Goal: Task Accomplishment & Management: Complete application form

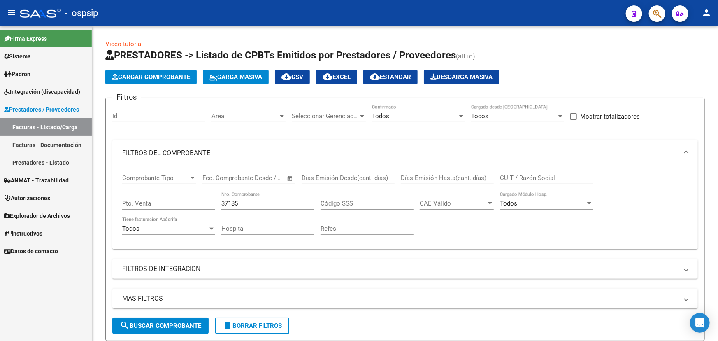
scroll to position [111, 0]
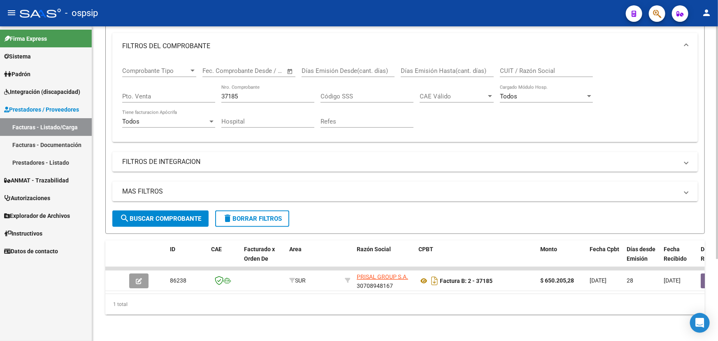
click at [234, 93] on input "37185" at bounding box center [267, 96] width 93 height 7
drag, startPoint x: 234, startPoint y: 90, endPoint x: 249, endPoint y: 89, distance: 15.2
click at [234, 93] on input "37185" at bounding box center [267, 96] width 93 height 7
type input "37216"
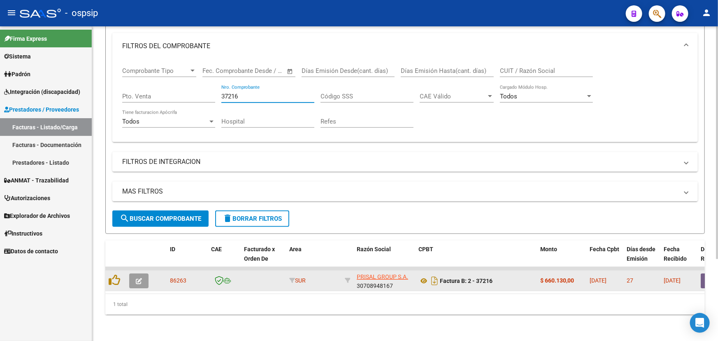
click at [137, 278] on icon "button" at bounding box center [139, 281] width 6 height 6
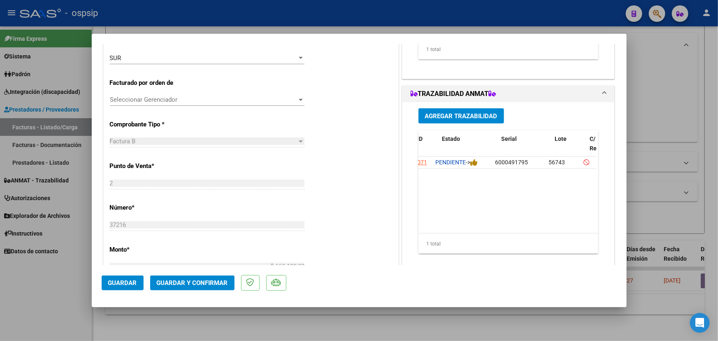
scroll to position [0, 15]
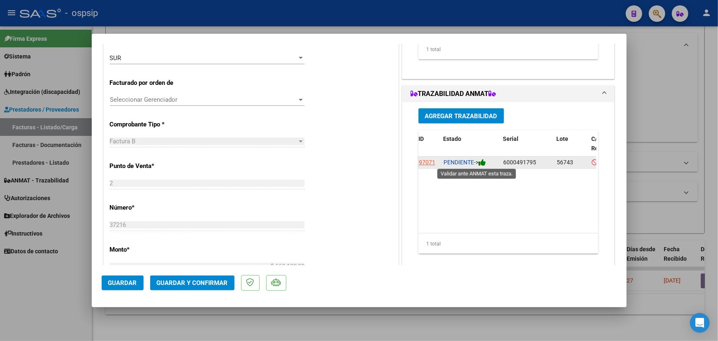
click at [482, 160] on icon at bounding box center [481, 162] width 7 height 8
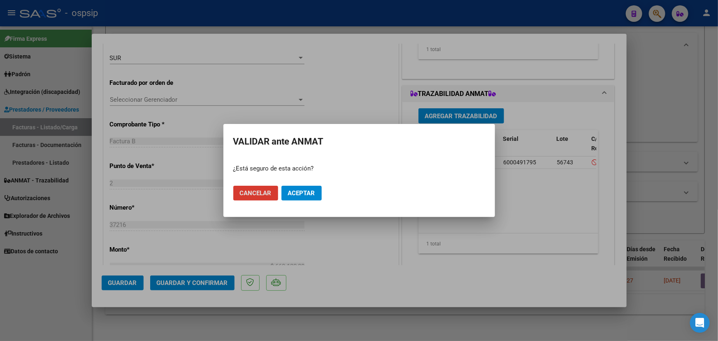
click at [310, 189] on span "Aceptar" at bounding box center [301, 192] width 27 height 7
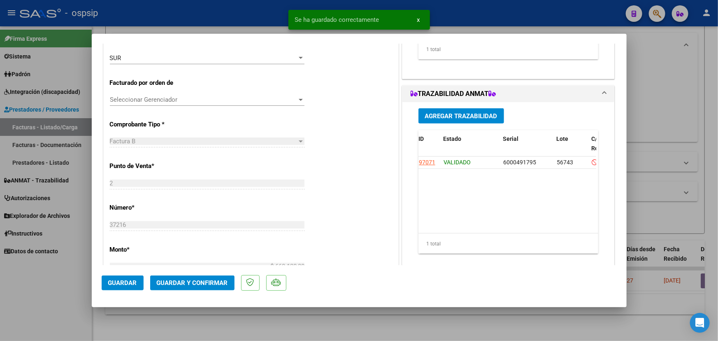
scroll to position [0, 0]
click at [180, 280] on span "Guardar y Confirmar" at bounding box center [192, 282] width 71 height 7
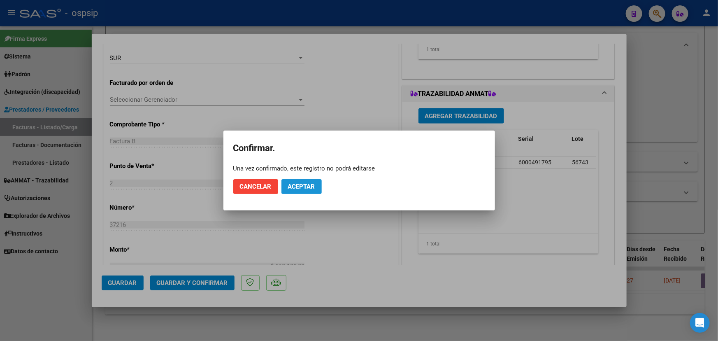
click at [313, 186] on span "Aceptar" at bounding box center [301, 186] width 27 height 7
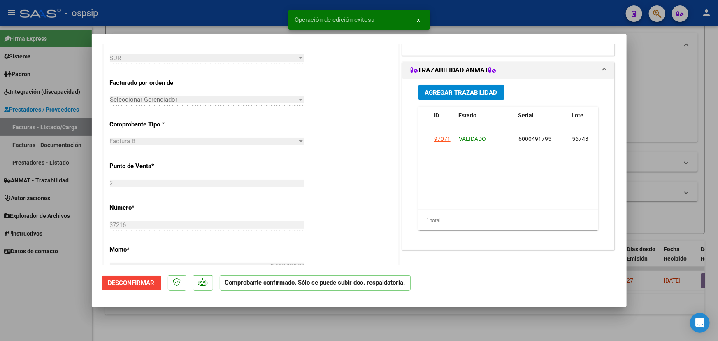
type input "$ 0,00"
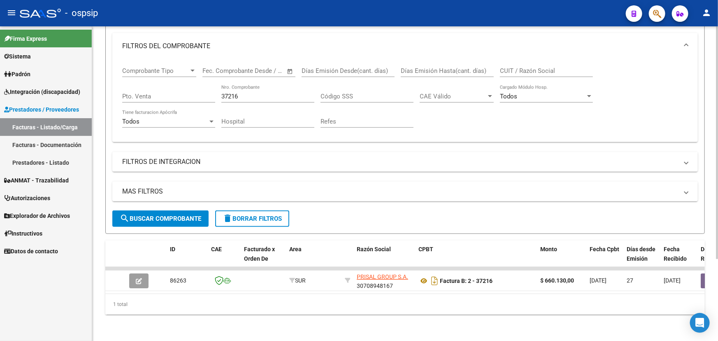
click at [231, 93] on input "37216" at bounding box center [267, 96] width 93 height 7
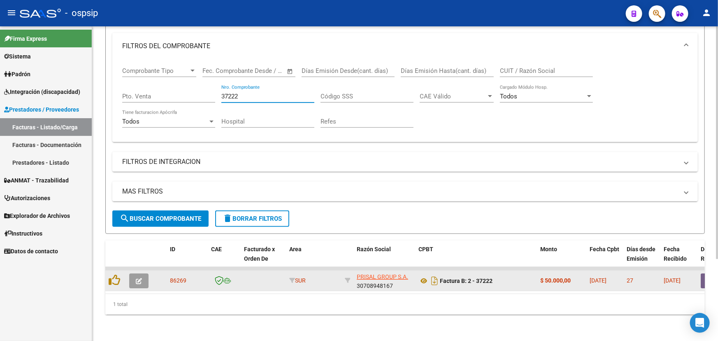
type input "37222"
click at [136, 278] on icon "button" at bounding box center [139, 281] width 6 height 6
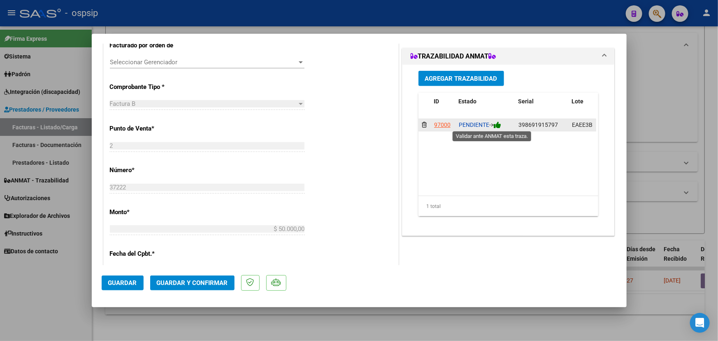
click at [495, 125] on icon at bounding box center [497, 125] width 7 height 8
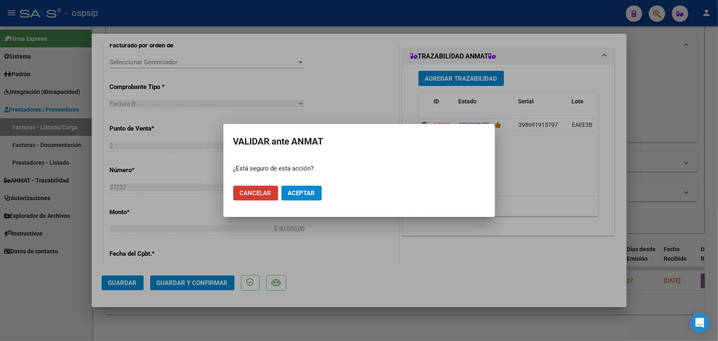
click at [306, 189] on span "Aceptar" at bounding box center [301, 192] width 27 height 7
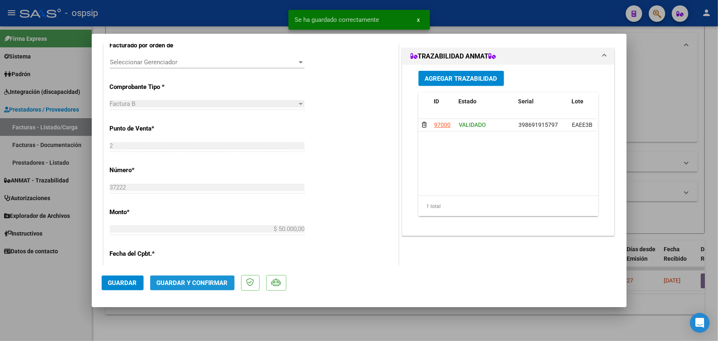
click at [193, 279] on span "Guardar y Confirmar" at bounding box center [192, 282] width 71 height 7
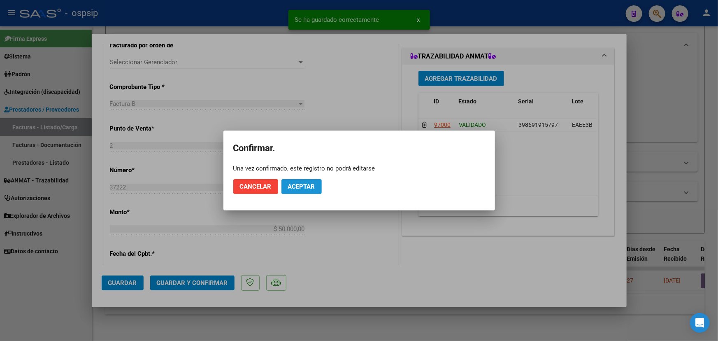
click at [300, 180] on button "Aceptar" at bounding box center [301, 186] width 40 height 15
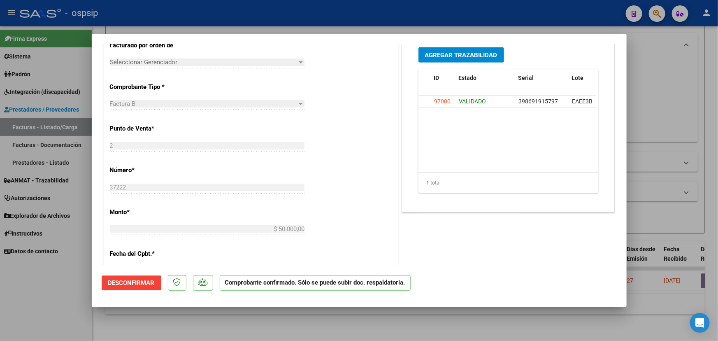
type input "$ 0,00"
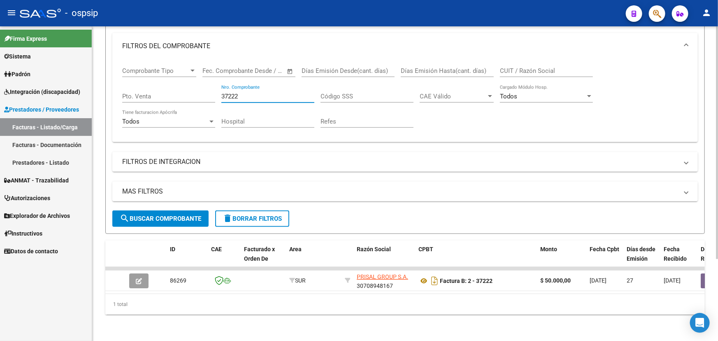
click at [229, 93] on input "37222" at bounding box center [267, 96] width 93 height 7
click at [231, 93] on input "37222" at bounding box center [267, 96] width 93 height 7
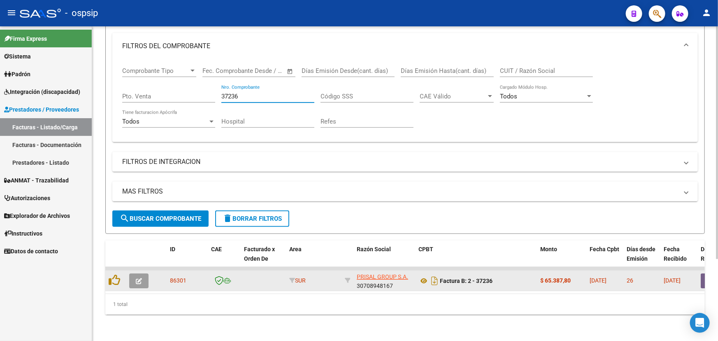
type input "37236"
click at [137, 278] on button "button" at bounding box center [138, 280] width 19 height 15
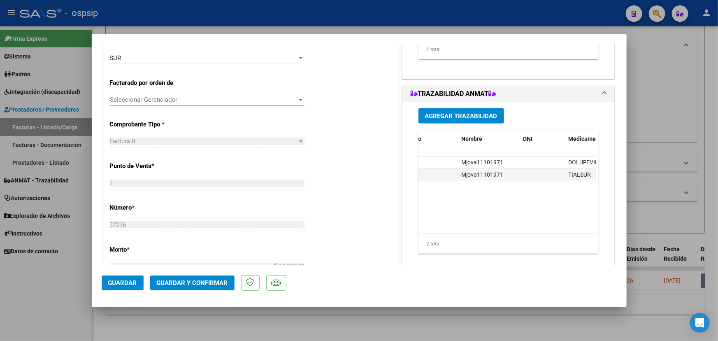
scroll to position [0, 227]
drag, startPoint x: 506, startPoint y: 226, endPoint x: 452, endPoint y: 230, distance: 54.0
click at [453, 230] on datatable-body "97144 PENDIENTE -> 1758882748 M298A Mjova11101971 DOLUFEVIR 50 FARMACIA ANTIGUA…" at bounding box center [507, 194] width 178 height 77
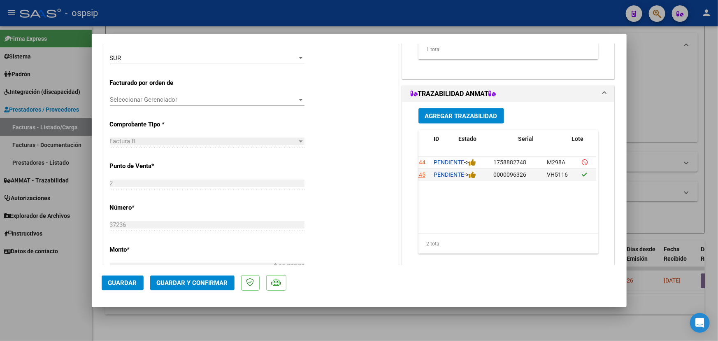
scroll to position [0, 0]
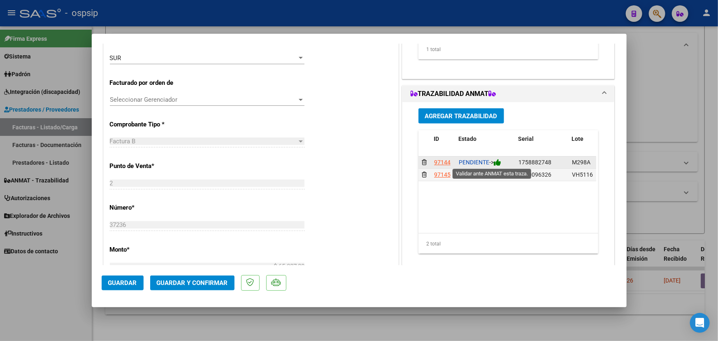
click at [495, 161] on icon at bounding box center [497, 162] width 7 height 8
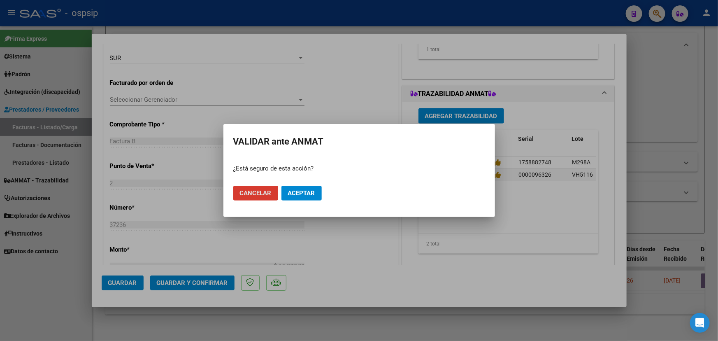
click at [306, 191] on span "Aceptar" at bounding box center [301, 192] width 27 height 7
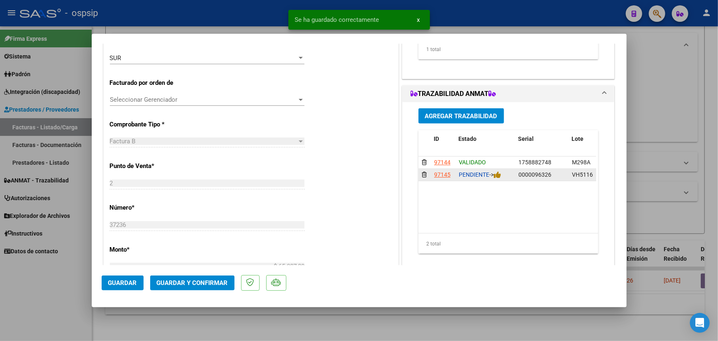
click at [500, 176] on div "PENDIENTE ->" at bounding box center [485, 174] width 53 height 9
click at [498, 176] on icon at bounding box center [497, 175] width 7 height 8
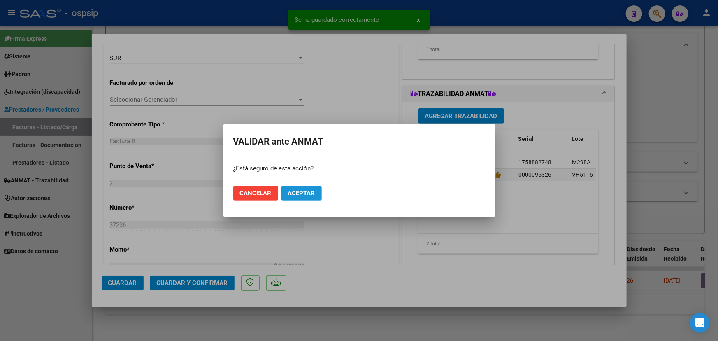
click at [291, 194] on span "Aceptar" at bounding box center [301, 192] width 27 height 7
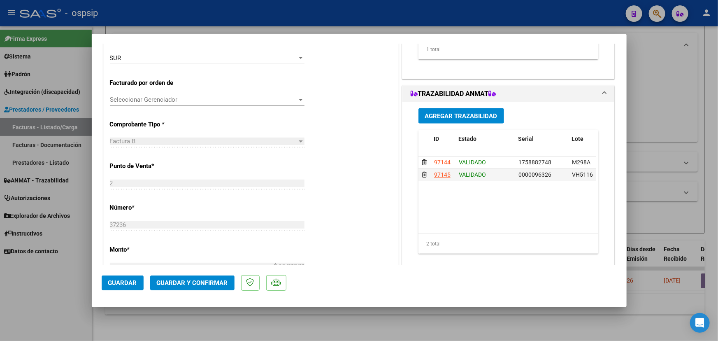
click at [200, 285] on span "Guardar y Confirmar" at bounding box center [192, 282] width 71 height 7
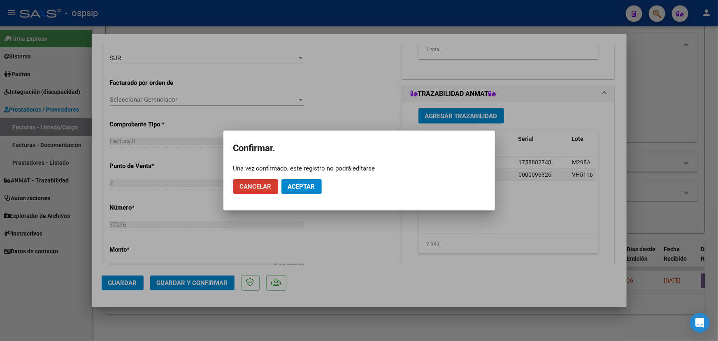
click at [303, 185] on span "Aceptar" at bounding box center [301, 186] width 27 height 7
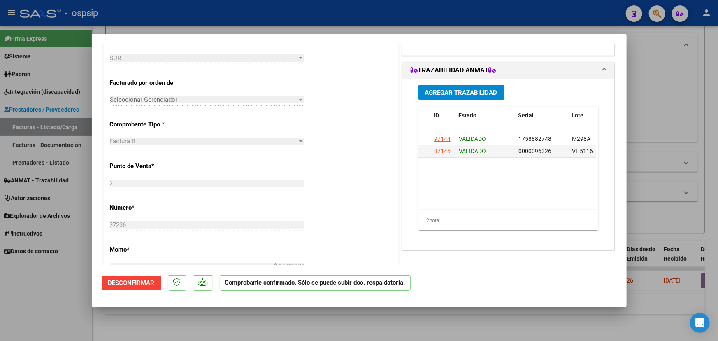
type input "$ 0,00"
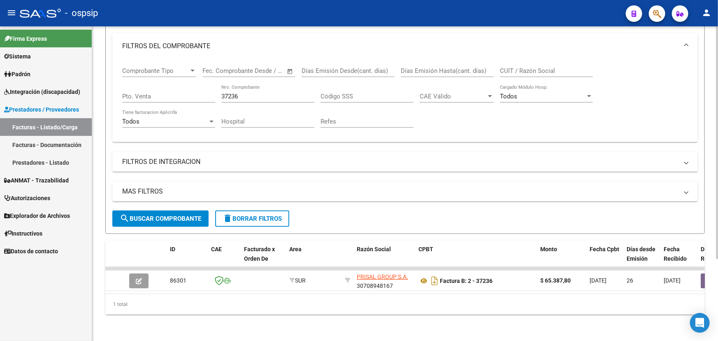
click at [228, 93] on input "37236" at bounding box center [267, 96] width 93 height 7
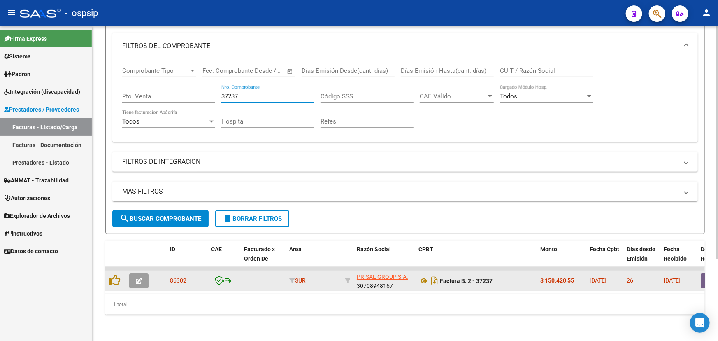
click at [141, 274] on button "button" at bounding box center [138, 280] width 19 height 15
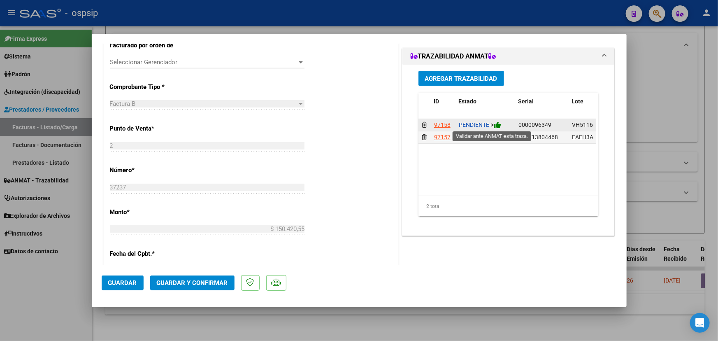
click at [498, 121] on icon at bounding box center [497, 125] width 7 height 8
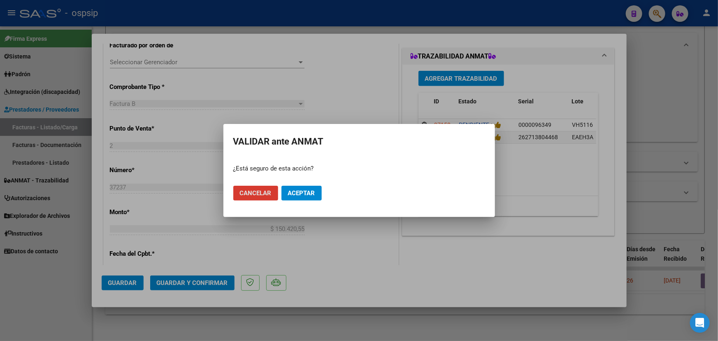
click at [313, 189] on span "Aceptar" at bounding box center [301, 192] width 27 height 7
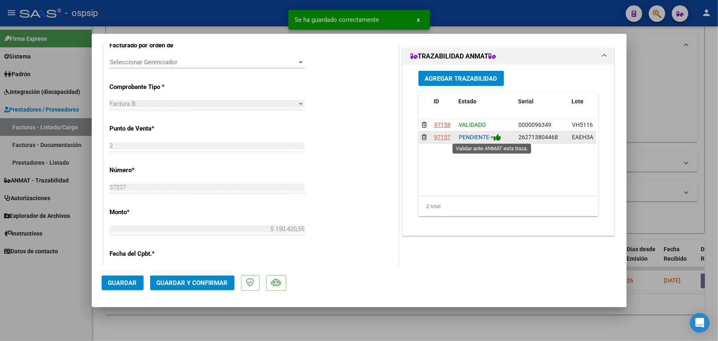
click at [499, 137] on icon at bounding box center [497, 137] width 7 height 8
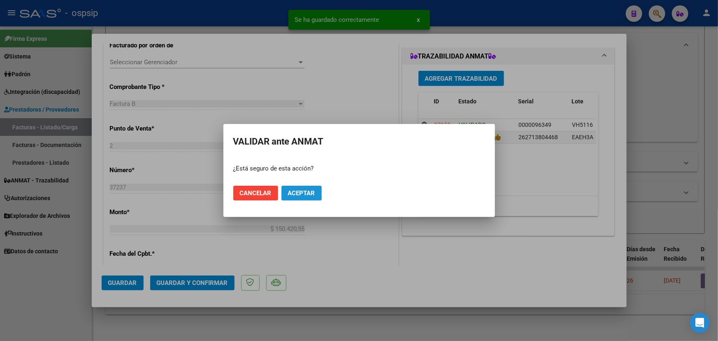
click at [316, 188] on button "Aceptar" at bounding box center [301, 193] width 40 height 15
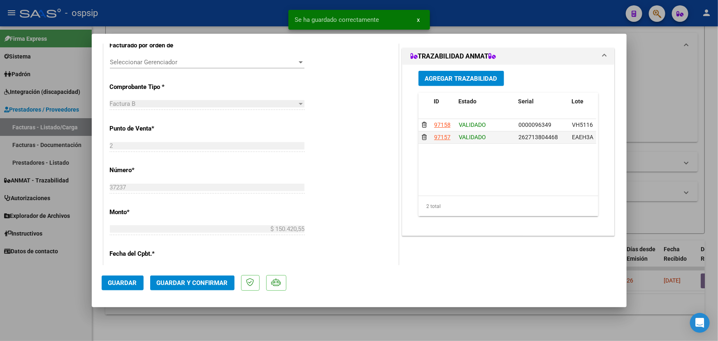
click at [175, 288] on button "Guardar y Confirmar" at bounding box center [192, 282] width 84 height 15
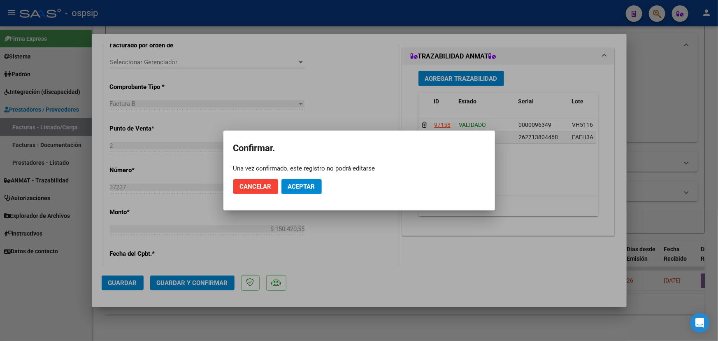
click at [302, 195] on mat-dialog-actions "Cancelar Aceptar" at bounding box center [359, 186] width 252 height 28
click at [304, 194] on mat-dialog-actions "Cancelar Aceptar" at bounding box center [359, 186] width 252 height 28
click at [308, 192] on button "Aceptar" at bounding box center [301, 186] width 40 height 15
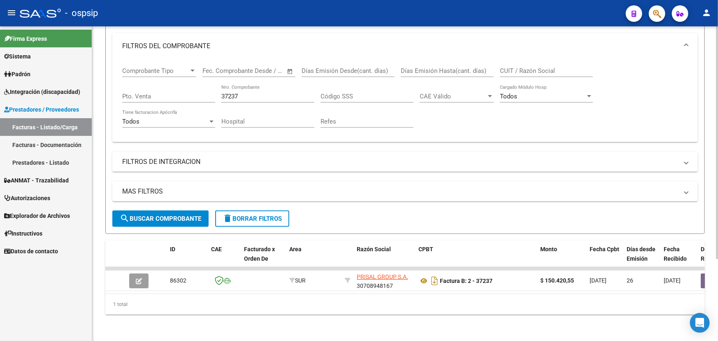
click at [234, 93] on input "37237" at bounding box center [267, 96] width 93 height 7
drag, startPoint x: 234, startPoint y: 88, endPoint x: 285, endPoint y: 92, distance: 50.8
click at [235, 93] on input "37237" at bounding box center [267, 96] width 93 height 7
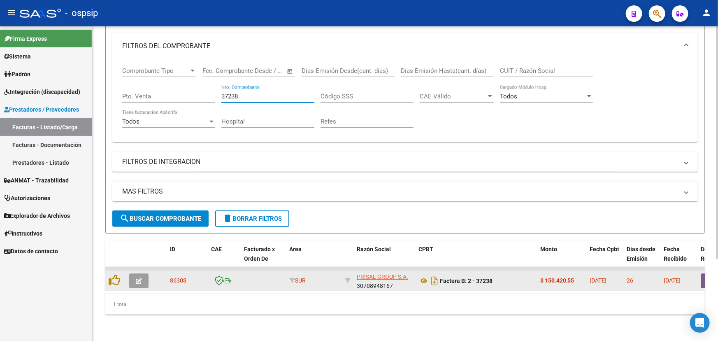
type input "37238"
click at [143, 273] on button "button" at bounding box center [138, 280] width 19 height 15
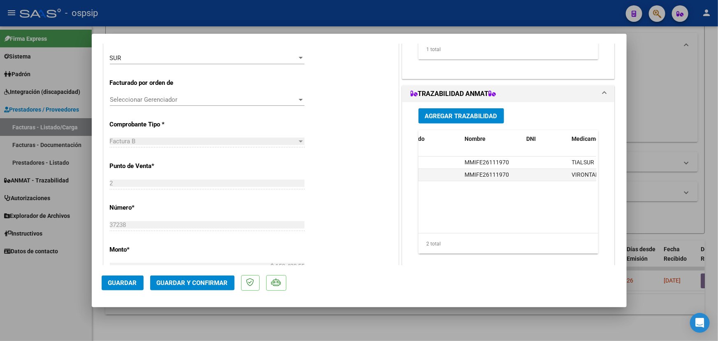
scroll to position [0, 234]
click at [209, 276] on button "Guardar y Confirmar" at bounding box center [192, 282] width 84 height 15
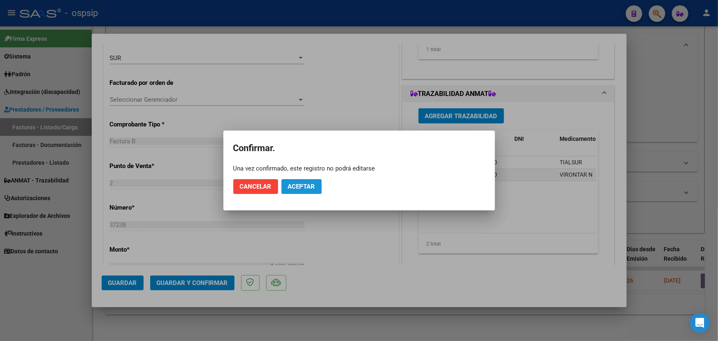
click at [308, 186] on span "Aceptar" at bounding box center [301, 186] width 27 height 7
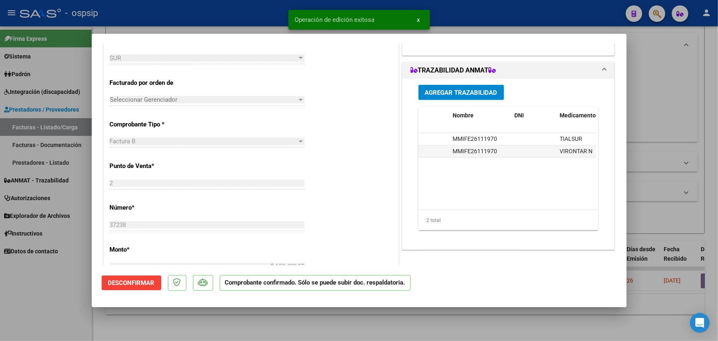
type input "$ 0,00"
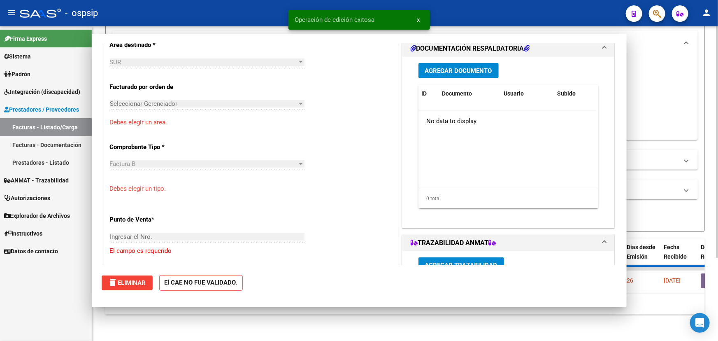
scroll to position [0, 0]
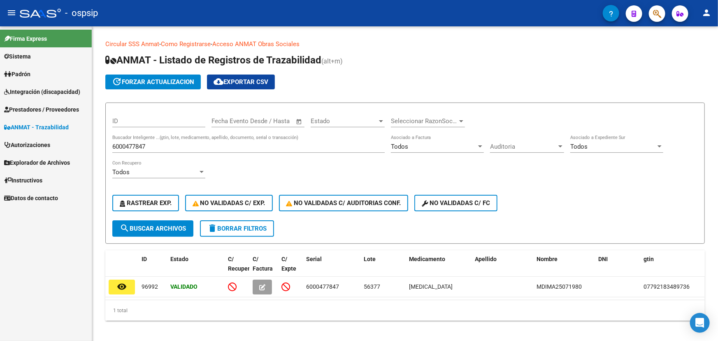
scroll to position [10, 0]
